Goal: Task Accomplishment & Management: Manage account settings

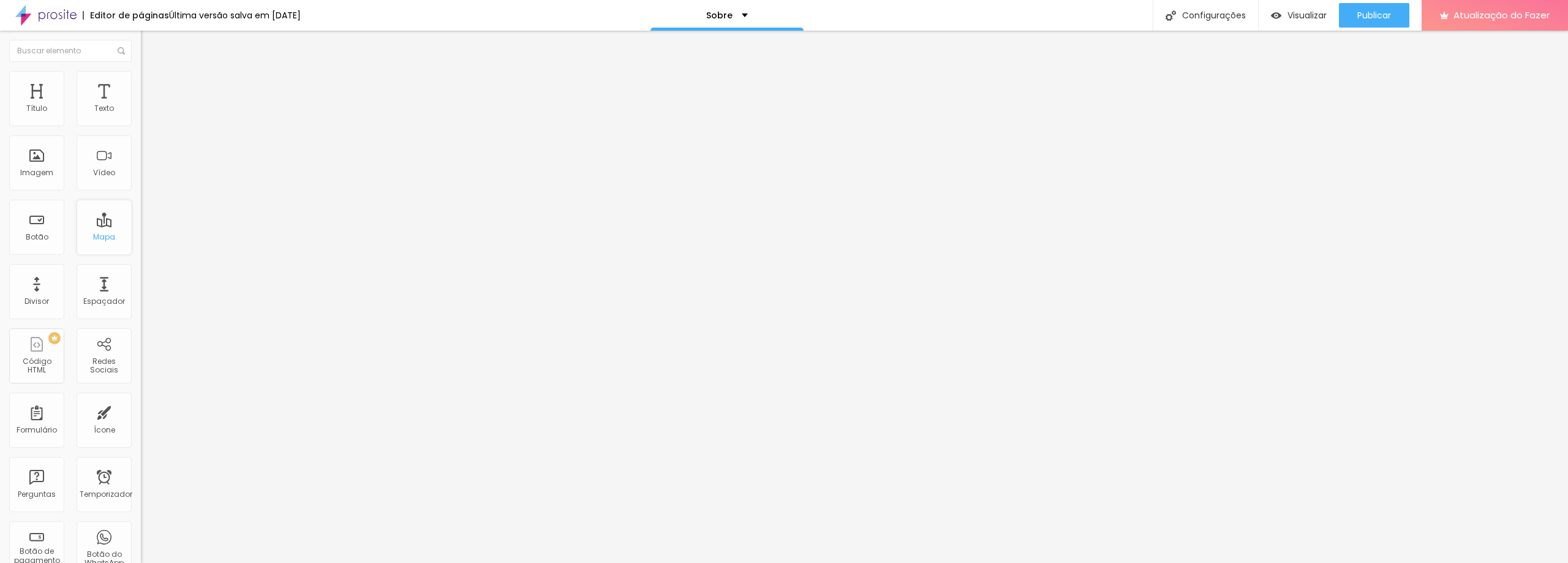
click at [103, 232] on font "Mapa" at bounding box center [104, 237] width 22 height 10
click at [92, 229] on div "Mapa" at bounding box center [104, 227] width 55 height 55
click at [93, 229] on div "Mapa" at bounding box center [104, 227] width 55 height 55
click at [98, 234] on font "Mapa" at bounding box center [104, 237] width 22 height 10
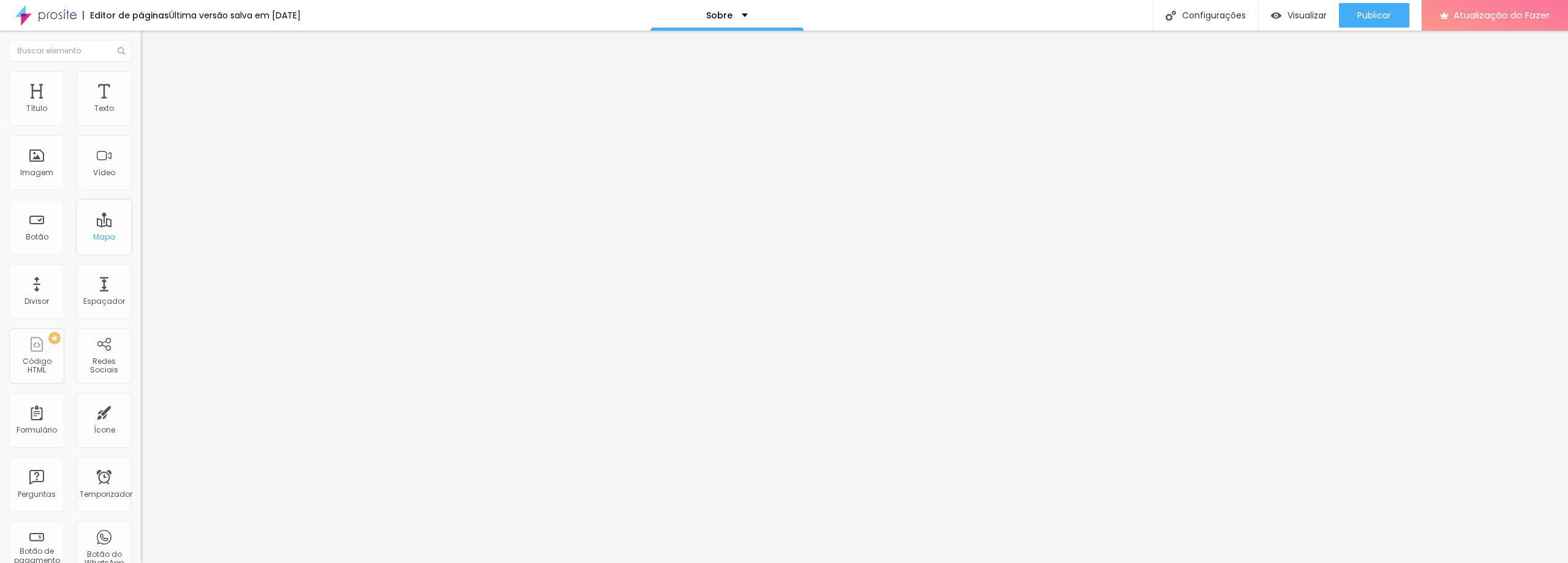
click at [98, 233] on font "Mapa" at bounding box center [104, 237] width 22 height 10
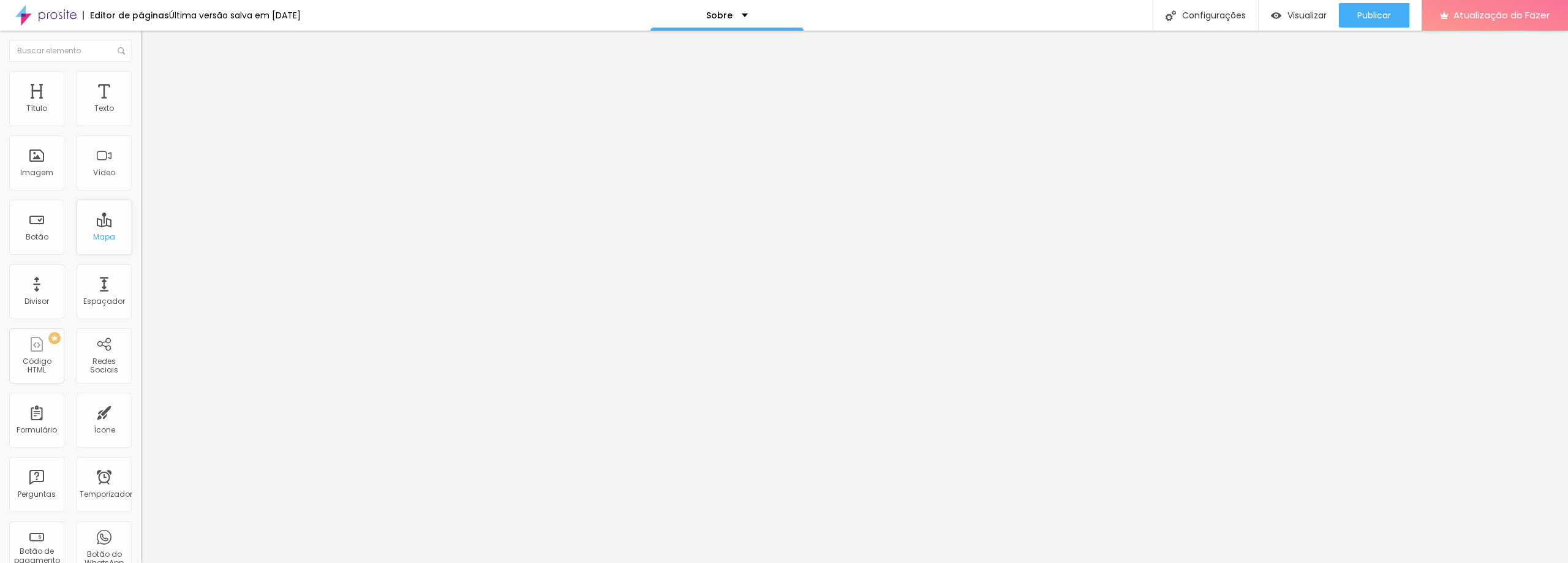
click at [98, 232] on font "Mapa" at bounding box center [104, 237] width 22 height 10
click at [99, 231] on div "Mapa" at bounding box center [104, 227] width 55 height 55
click at [100, 230] on div "Mapa" at bounding box center [104, 227] width 55 height 55
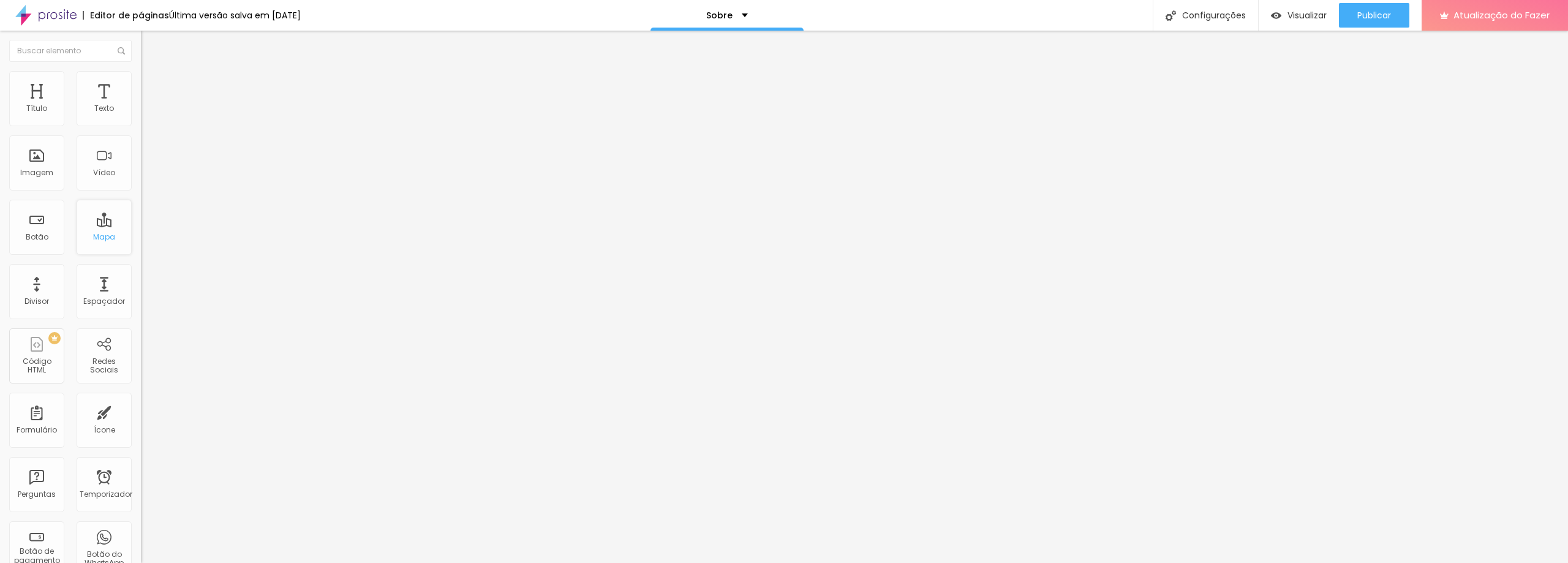
click at [100, 230] on div "Mapa" at bounding box center [104, 227] width 55 height 55
click at [98, 356] on font "Redes Sociais" at bounding box center [104, 366] width 28 height 19
click at [99, 355] on div "Redes Sociais" at bounding box center [104, 356] width 55 height 55
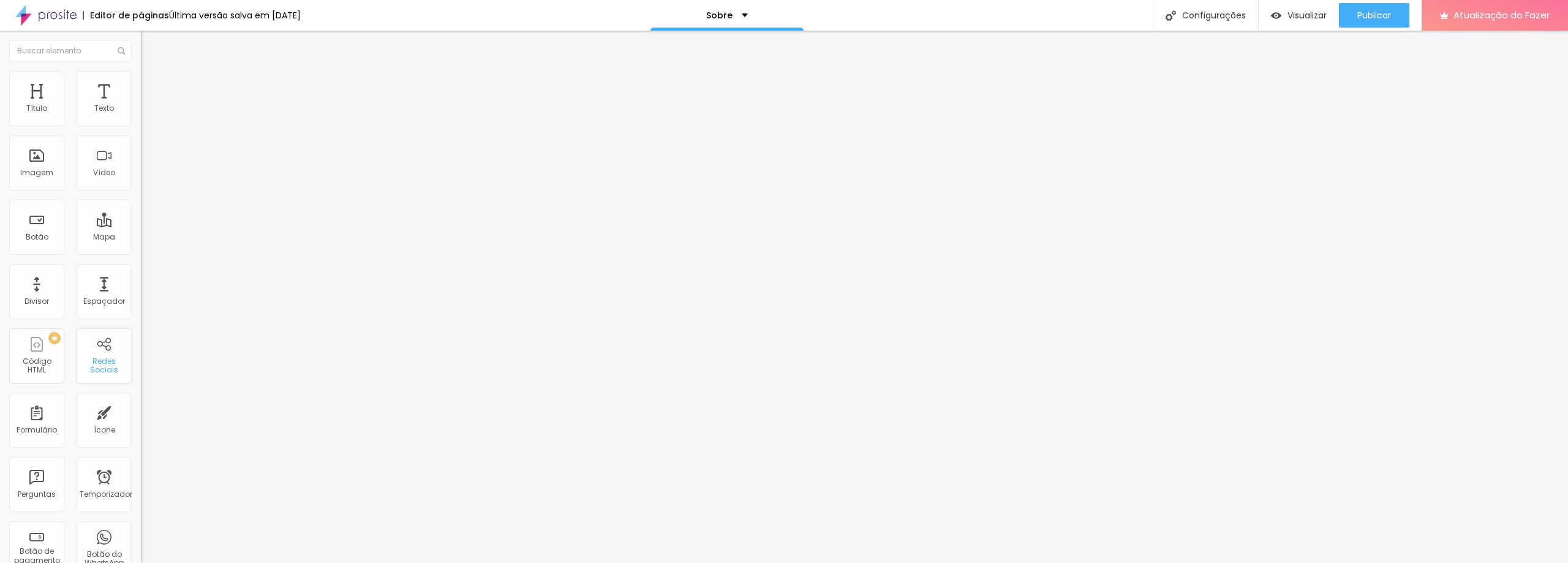
drag, startPoint x: 99, startPoint y: 356, endPoint x: 91, endPoint y: 361, distance: 9.4
click at [91, 361] on font "Redes Sociais" at bounding box center [104, 366] width 28 height 19
click at [41, 105] on font "Título" at bounding box center [36, 108] width 21 height 10
click at [107, 100] on div "Texto" at bounding box center [104, 98] width 55 height 55
click at [104, 223] on div "Mapa" at bounding box center [104, 227] width 55 height 55
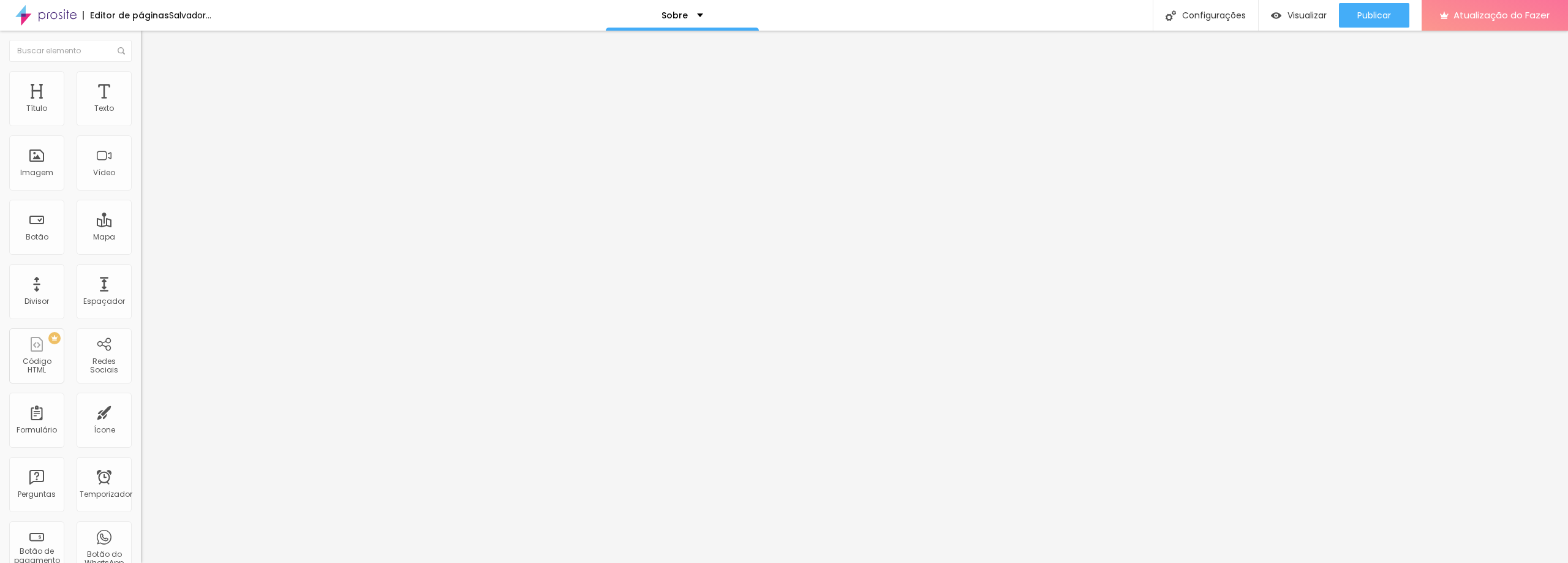
click at [150, 42] on img "button" at bounding box center [154, 44] width 10 height 10
click at [32, 165] on div "Imagem" at bounding box center [36, 163] width 55 height 55
click at [100, 172] on font "Vídeo" at bounding box center [104, 172] width 22 height 10
click at [1206, 19] on font "Configurações" at bounding box center [1214, 15] width 64 height 12
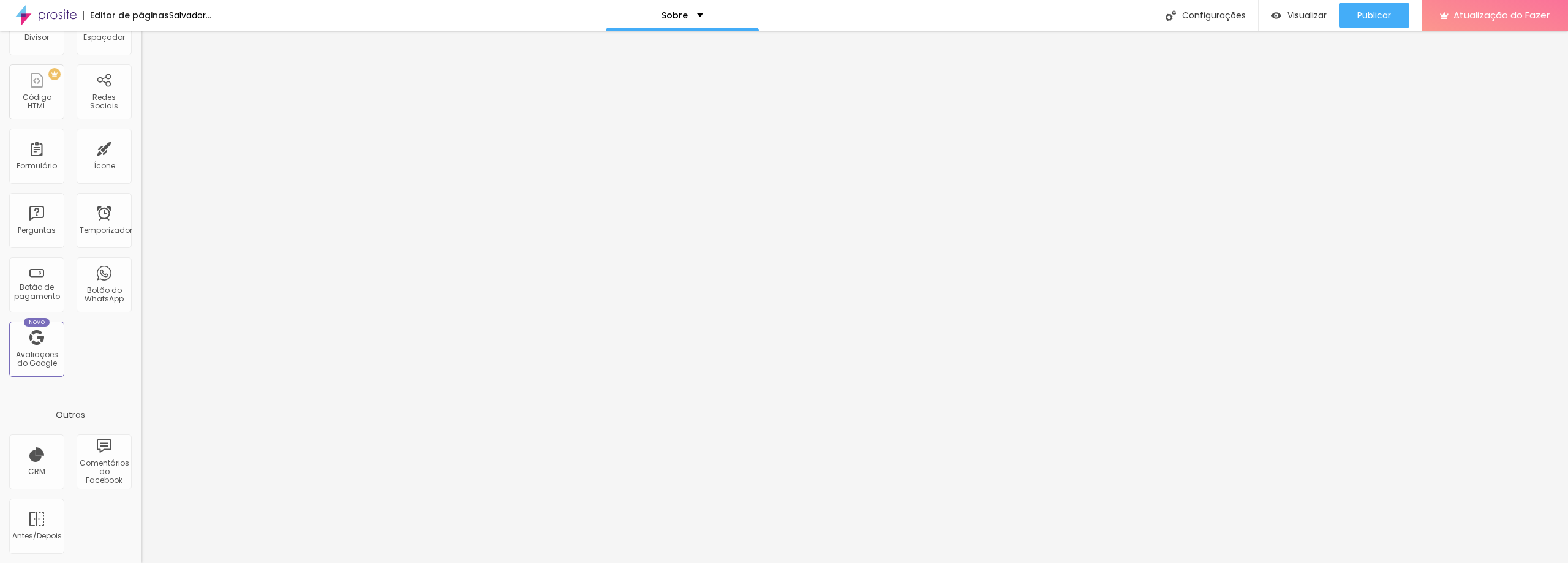
scroll to position [203, 0]
click at [103, 518] on div "Comentários do Facebook" at bounding box center [104, 523] width 55 height 55
